Goal: Task Accomplishment & Management: Manage account settings

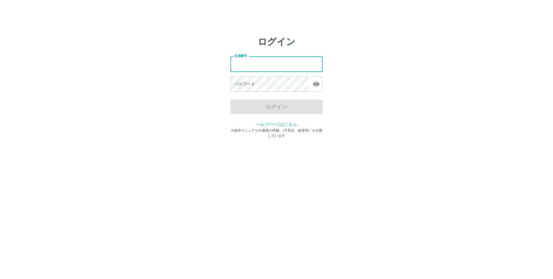
click at [279, 63] on input "社員番号" at bounding box center [277, 63] width 92 height 15
type input "*******"
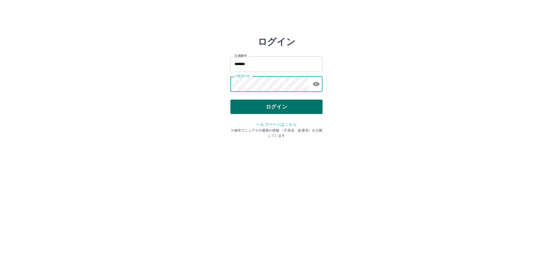
click at [284, 108] on button "ログイン" at bounding box center [277, 107] width 92 height 14
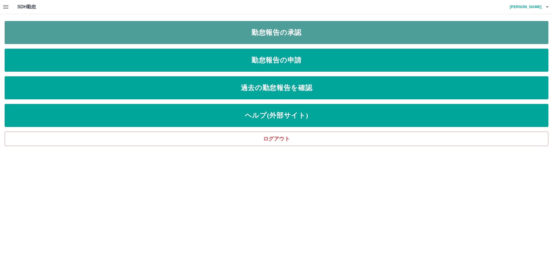
click at [292, 31] on link "勤怠報告の承認" at bounding box center [277, 32] width 544 height 23
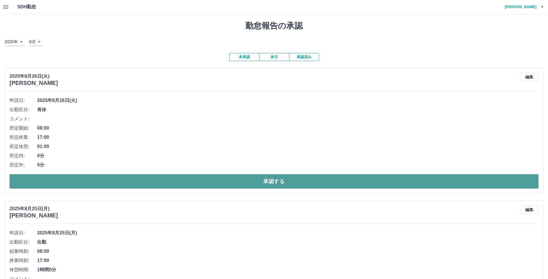
click at [280, 184] on button "承認する" at bounding box center [274, 181] width 529 height 14
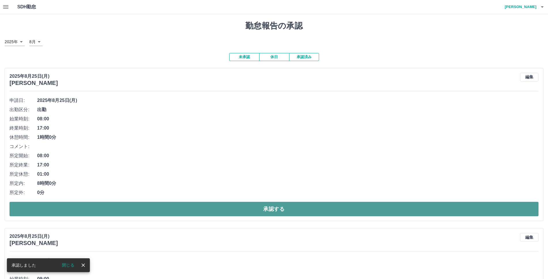
click at [280, 207] on button "承認する" at bounding box center [274, 209] width 529 height 14
click at [269, 211] on button "承認する" at bounding box center [274, 209] width 529 height 14
click at [272, 208] on button "承認する" at bounding box center [274, 209] width 529 height 14
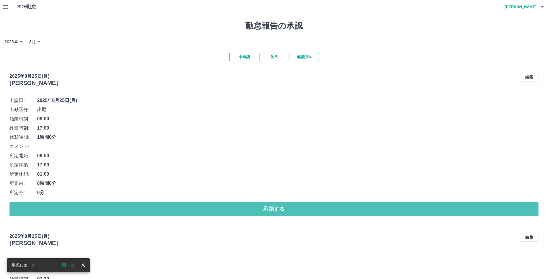
click at [272, 208] on button "承認する" at bounding box center [274, 209] width 529 height 14
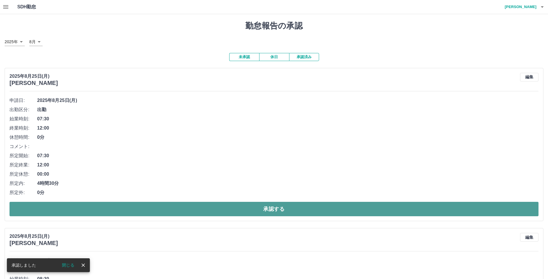
click at [272, 208] on button "承認する" at bounding box center [274, 209] width 529 height 14
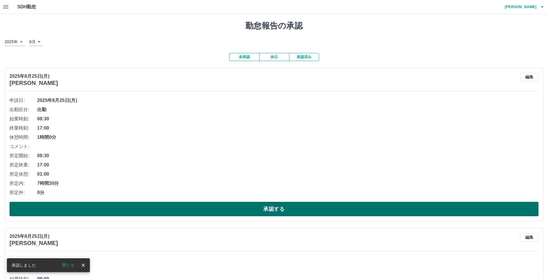
click at [274, 208] on button "承認する" at bounding box center [274, 209] width 529 height 14
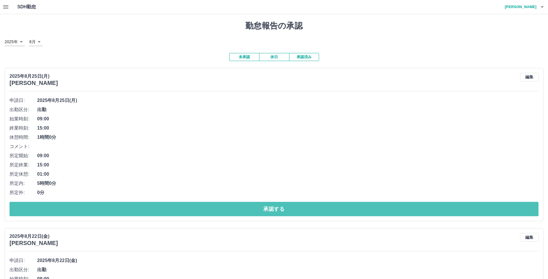
click at [274, 208] on button "承認する" at bounding box center [274, 209] width 529 height 14
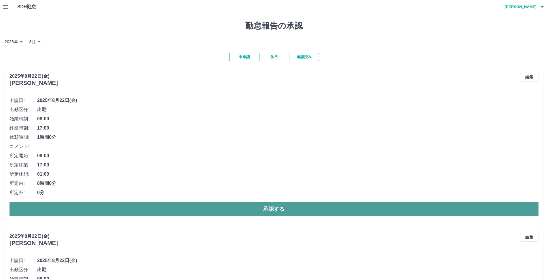
click at [274, 207] on button "承認する" at bounding box center [274, 209] width 529 height 14
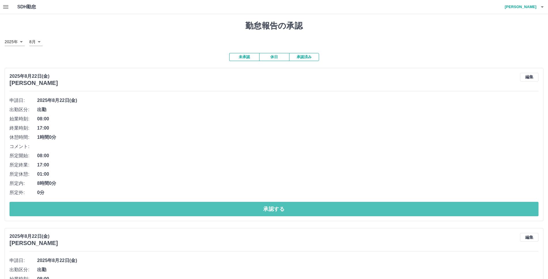
click at [274, 207] on button "承認する" at bounding box center [274, 209] width 529 height 14
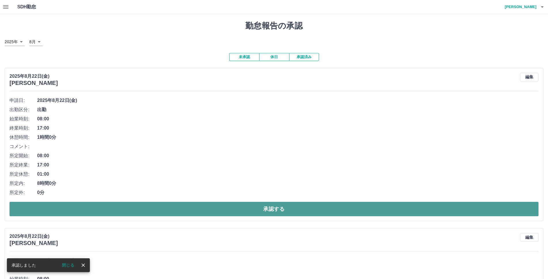
click at [274, 207] on button "承認する" at bounding box center [274, 209] width 529 height 14
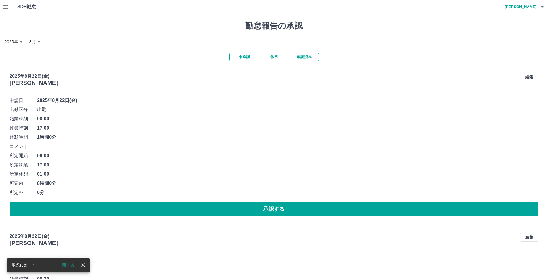
click at [9, 6] on icon "button" at bounding box center [5, 6] width 7 height 7
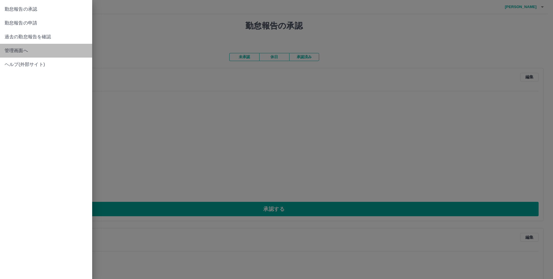
click at [23, 50] on span "管理画面へ" at bounding box center [46, 50] width 83 height 7
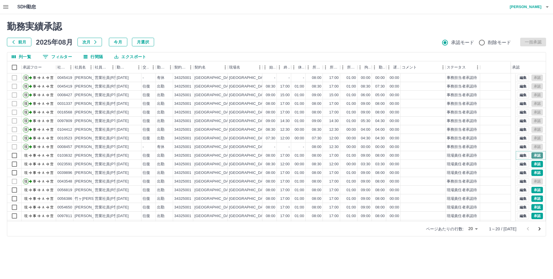
click at [532, 154] on button "承認" at bounding box center [538, 155] width 12 height 6
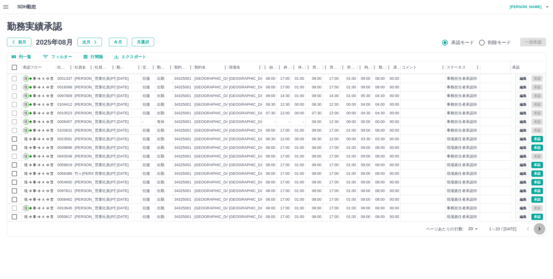
click at [540, 228] on icon "次のページへ" at bounding box center [539, 229] width 7 height 7
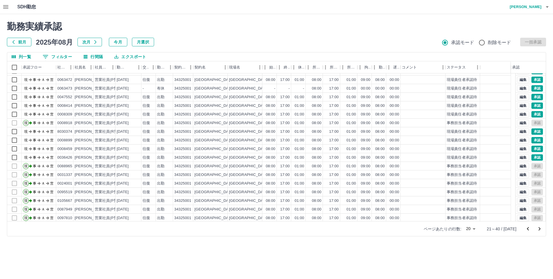
scroll to position [0, 0]
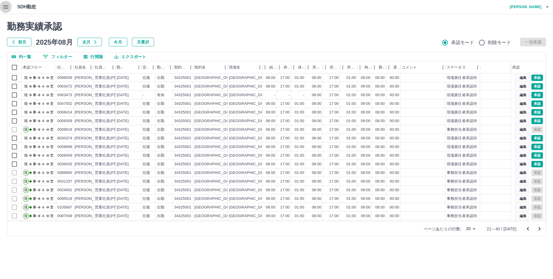
click at [6, 6] on icon "button" at bounding box center [5, 6] width 7 height 7
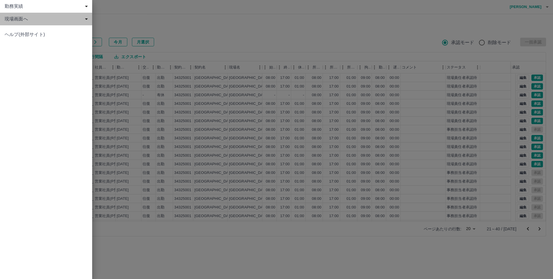
click at [20, 20] on span "現場画面へ" at bounding box center [47, 19] width 85 height 7
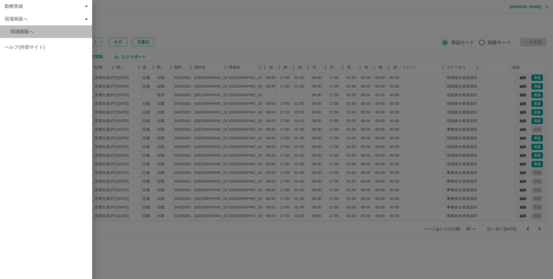
click at [25, 31] on span "現場画面へ" at bounding box center [48, 31] width 77 height 7
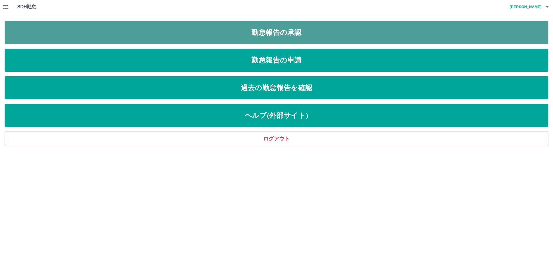
click at [281, 31] on link "勤怠報告の承認" at bounding box center [277, 32] width 544 height 23
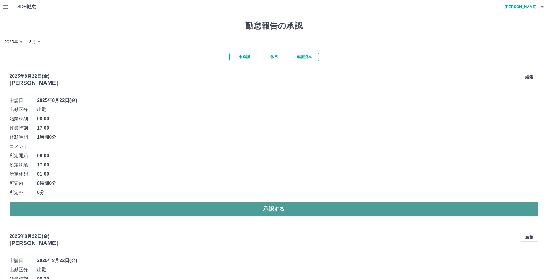
click at [271, 207] on button "承認する" at bounding box center [274, 209] width 529 height 14
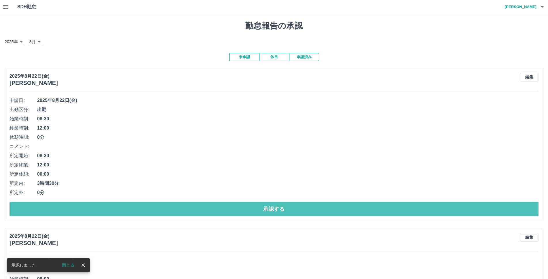
click at [271, 207] on button "承認する" at bounding box center [274, 209] width 529 height 14
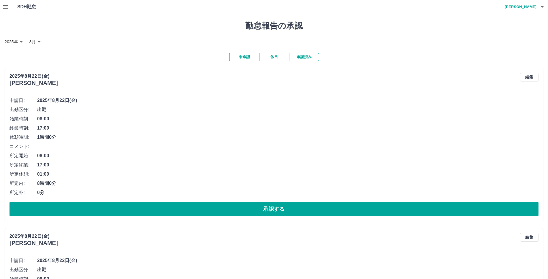
click at [271, 207] on button "承認する" at bounding box center [274, 209] width 529 height 14
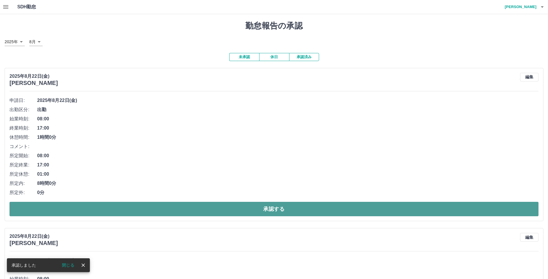
click at [273, 211] on button "承認する" at bounding box center [274, 209] width 529 height 14
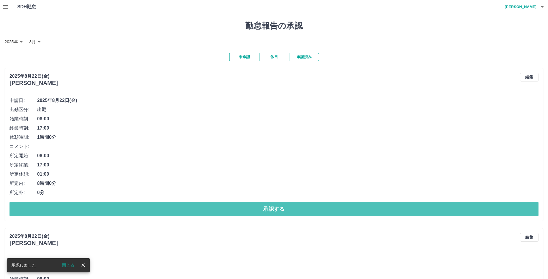
click at [273, 210] on button "承認する" at bounding box center [274, 209] width 529 height 14
click at [273, 209] on button "承認する" at bounding box center [274, 209] width 529 height 14
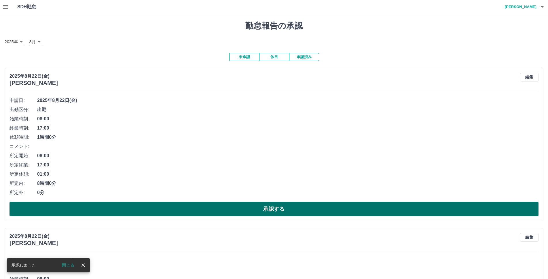
click at [277, 211] on button "承認する" at bounding box center [274, 209] width 529 height 14
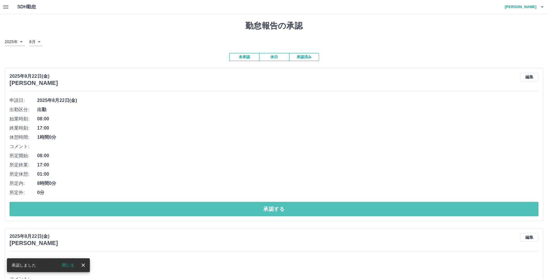
click at [277, 210] on button "承認する" at bounding box center [274, 209] width 529 height 14
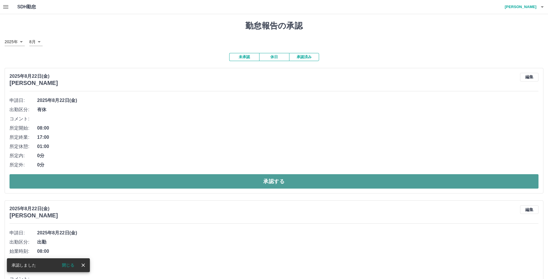
click at [277, 180] on button "承認する" at bounding box center [274, 181] width 529 height 14
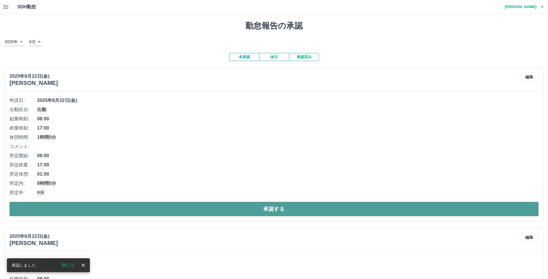
click at [273, 207] on button "承認する" at bounding box center [274, 209] width 529 height 14
click at [275, 210] on button "承認する" at bounding box center [274, 209] width 529 height 14
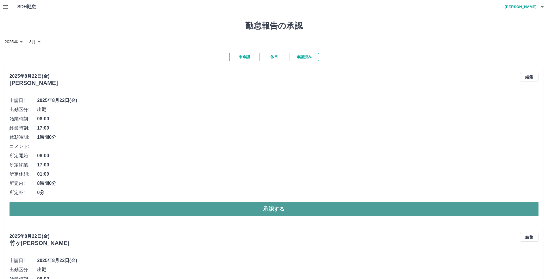
click at [275, 207] on button "承認する" at bounding box center [274, 209] width 529 height 14
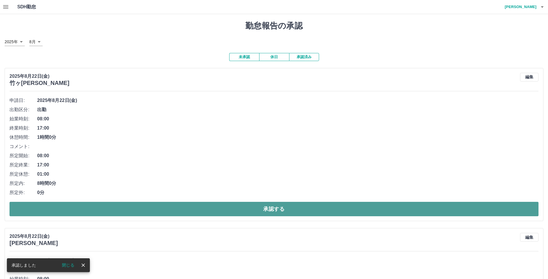
click at [275, 206] on button "承認する" at bounding box center [274, 209] width 529 height 14
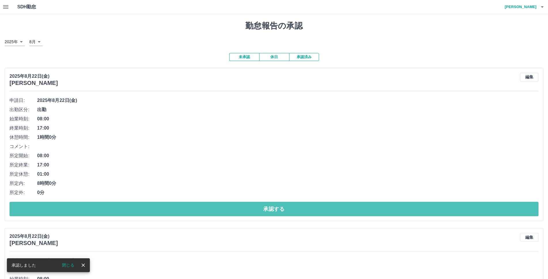
click at [275, 206] on button "承認する" at bounding box center [274, 209] width 529 height 14
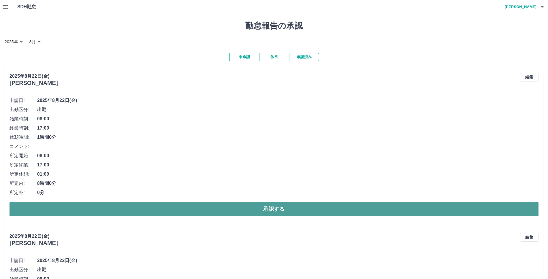
click at [277, 207] on button "承認する" at bounding box center [274, 209] width 529 height 14
click at [277, 209] on button "承認する" at bounding box center [274, 209] width 529 height 14
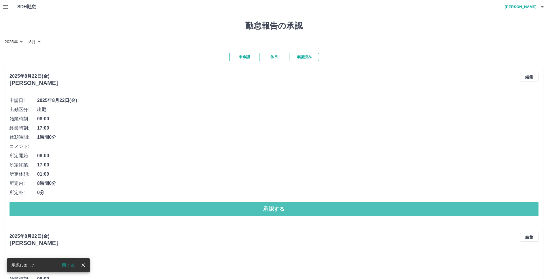
click at [276, 210] on button "承認する" at bounding box center [274, 209] width 529 height 14
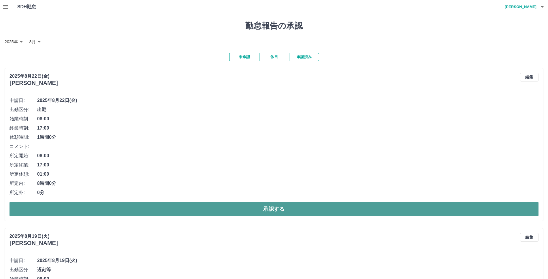
click at [279, 208] on button "承認する" at bounding box center [274, 209] width 529 height 14
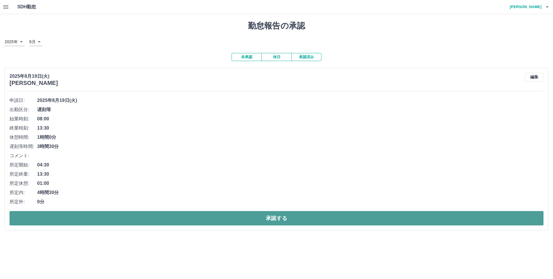
click at [266, 219] on button "承認する" at bounding box center [277, 218] width 534 height 14
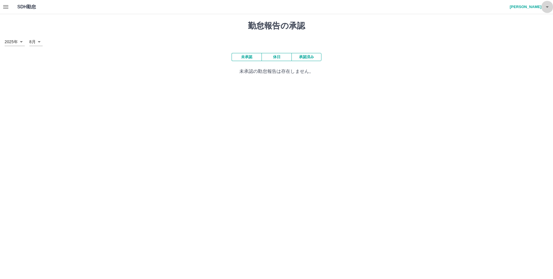
click at [548, 7] on icon "button" at bounding box center [547, 6] width 3 height 1
click at [519, 43] on li "ログアウト" at bounding box center [523, 42] width 51 height 10
